Goal: Transaction & Acquisition: Purchase product/service

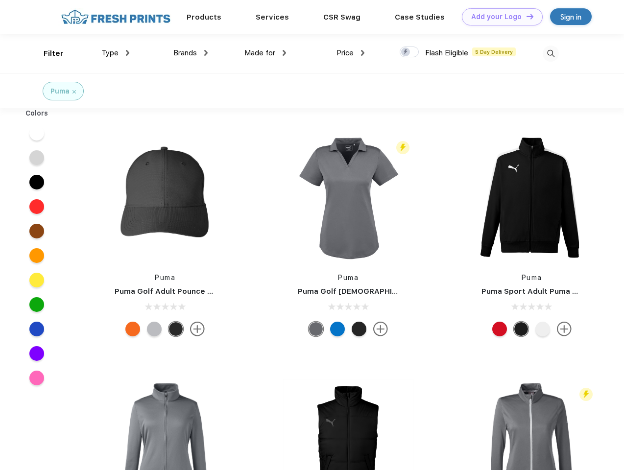
click at [499, 17] on link "Add your Logo Design Tool" at bounding box center [502, 16] width 81 height 17
click at [0, 0] on div "Design Tool" at bounding box center [0, 0] width 0 height 0
click at [526, 16] on link "Add your Logo Design Tool" at bounding box center [502, 16] width 81 height 17
click at [47, 53] on div "Filter" at bounding box center [54, 53] width 20 height 11
click at [116, 53] on span "Type" at bounding box center [109, 52] width 17 height 9
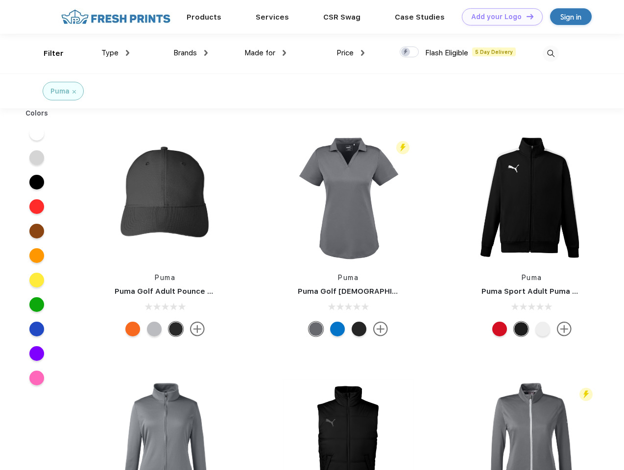
click at [191, 53] on span "Brands" at bounding box center [185, 52] width 24 height 9
click at [266, 53] on span "Made for" at bounding box center [259, 52] width 31 height 9
click at [351, 53] on span "Price" at bounding box center [345, 52] width 17 height 9
click at [410, 52] on div at bounding box center [409, 52] width 19 height 11
click at [406, 52] on input "checkbox" at bounding box center [403, 49] width 6 height 6
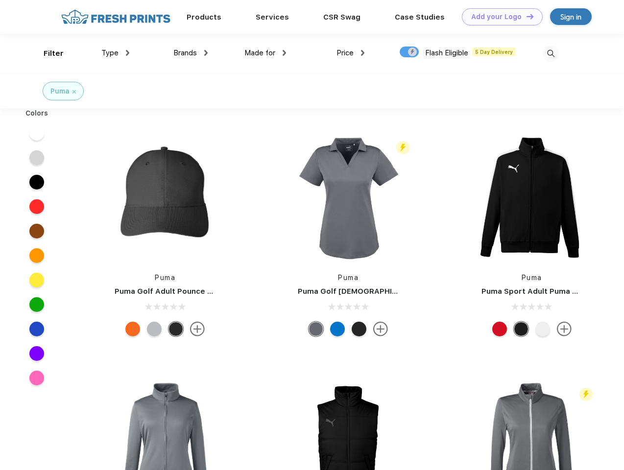
click at [551, 53] on img at bounding box center [551, 54] width 16 height 16
